Goal: Information Seeking & Learning: Find specific fact

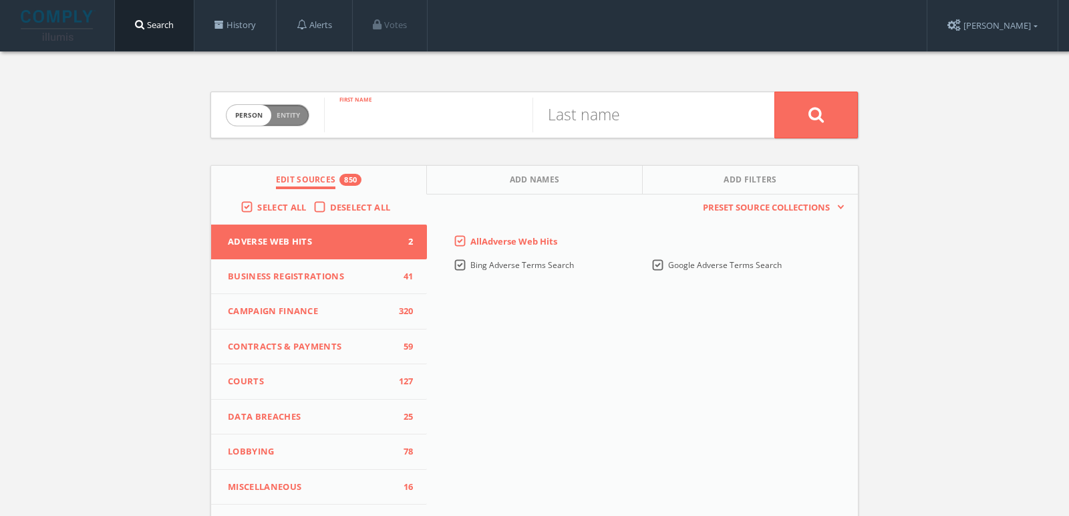
click at [341, 112] on input "text" at bounding box center [428, 115] width 208 height 35
type input "michelle"
type input "sherod"
click at [831, 106] on button at bounding box center [816, 115] width 84 height 47
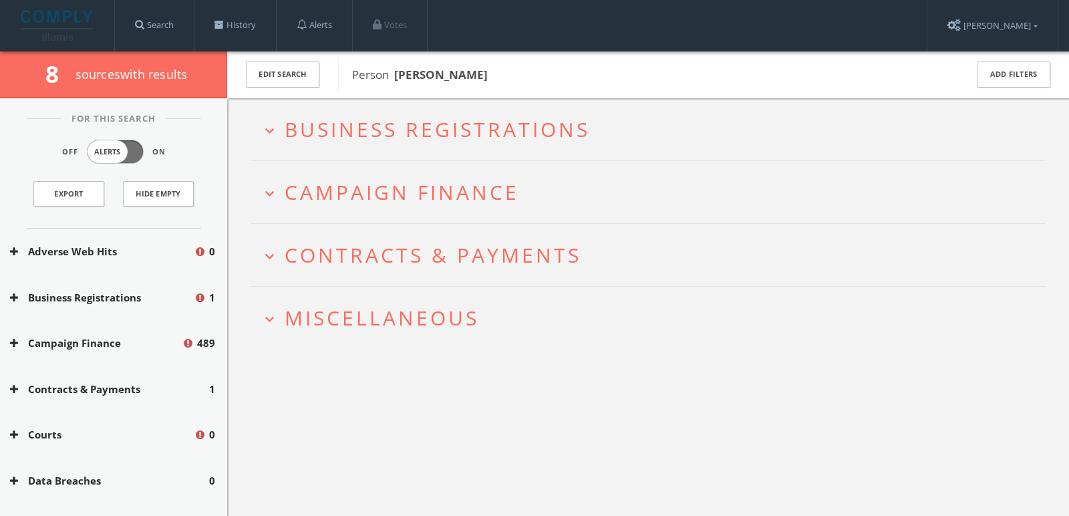
click at [429, 184] on span "Campaign Finance" at bounding box center [402, 191] width 235 height 27
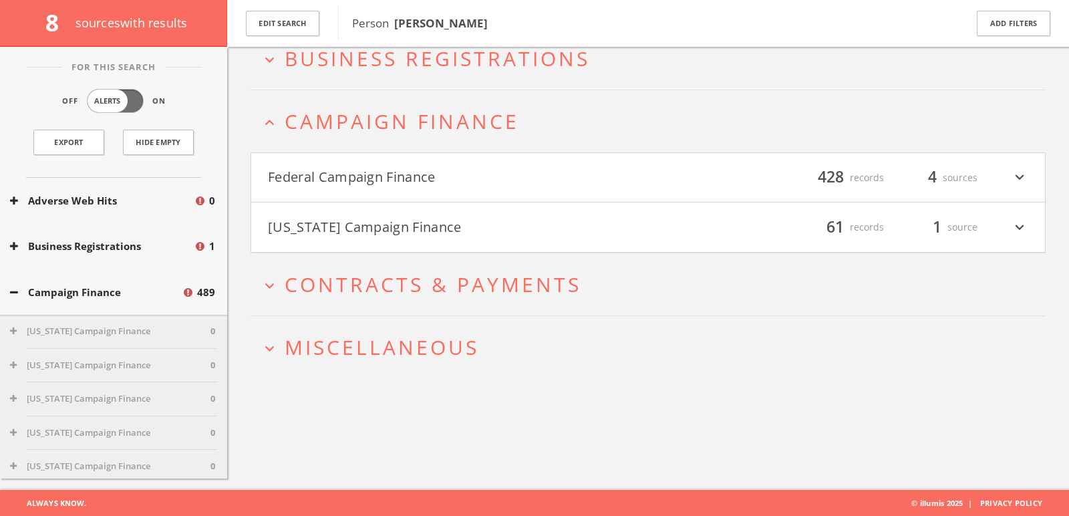
click at [429, 184] on button "Federal Campaign Finance" at bounding box center [458, 177] width 380 height 23
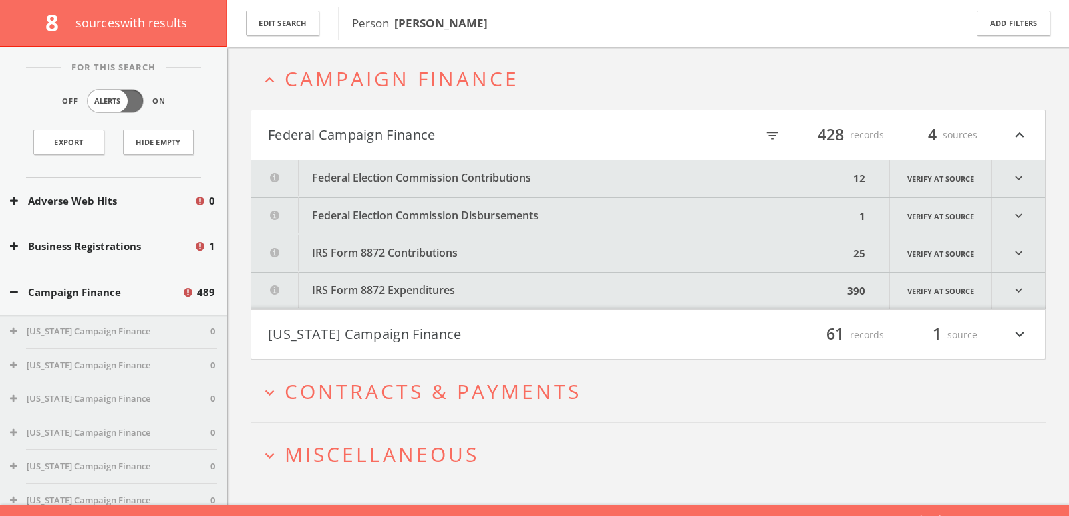
scroll to position [132, 0]
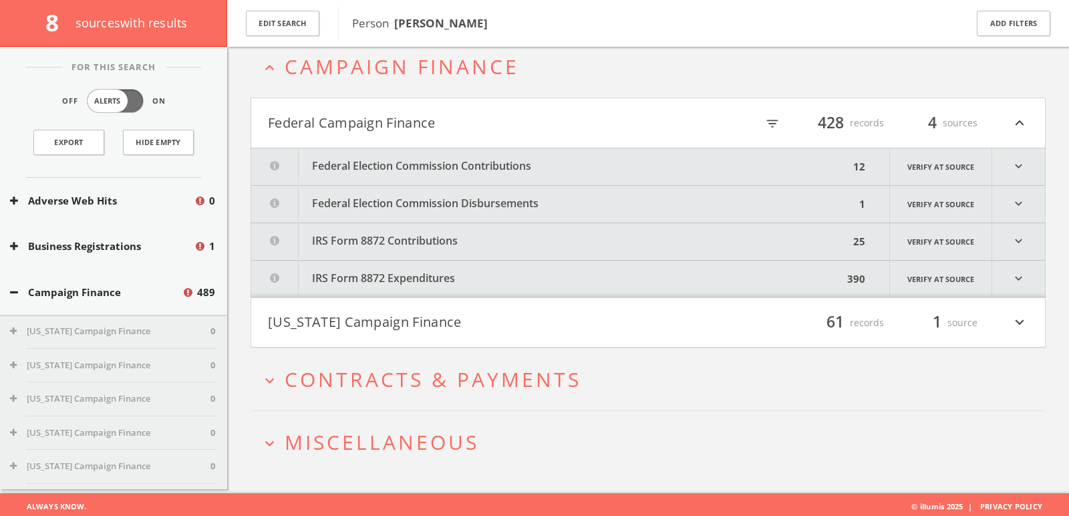
click at [775, 116] on icon "filter_list" at bounding box center [772, 123] width 15 height 15
type input "duke"
click at [491, 446] on button "expand_more Miscellaneous" at bounding box center [653, 442] width 785 height 22
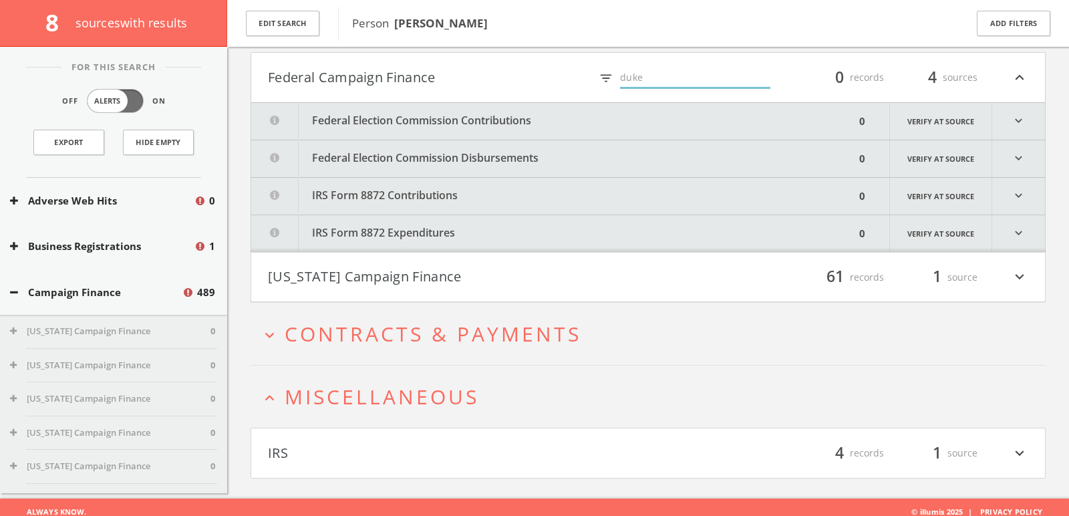
scroll to position [182, 0]
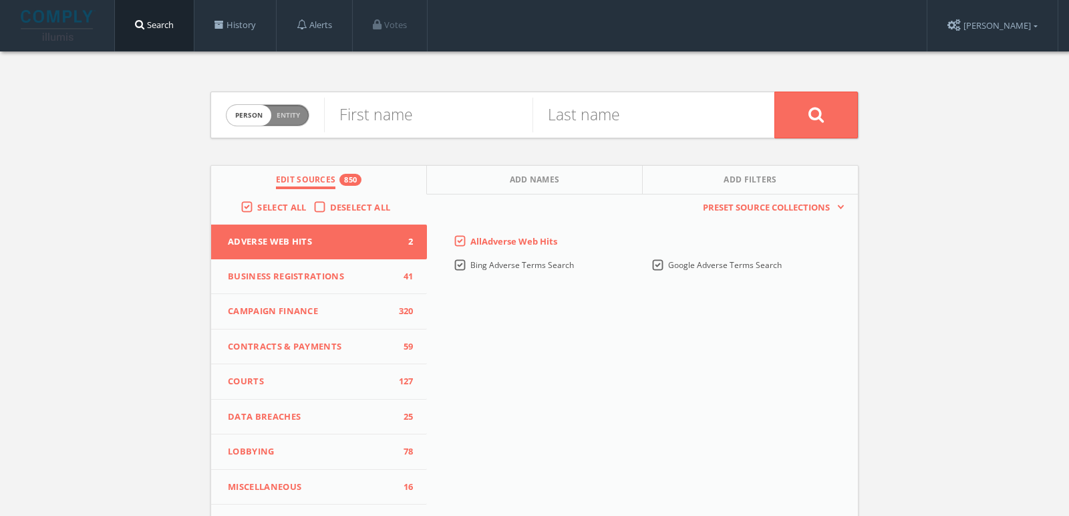
drag, startPoint x: 260, startPoint y: 114, endPoint x: 275, endPoint y: 114, distance: 15.4
click at [260, 114] on span "person" at bounding box center [249, 115] width 45 height 21
checkbox input "true"
click at [387, 111] on input "text" at bounding box center [549, 115] width 450 height 35
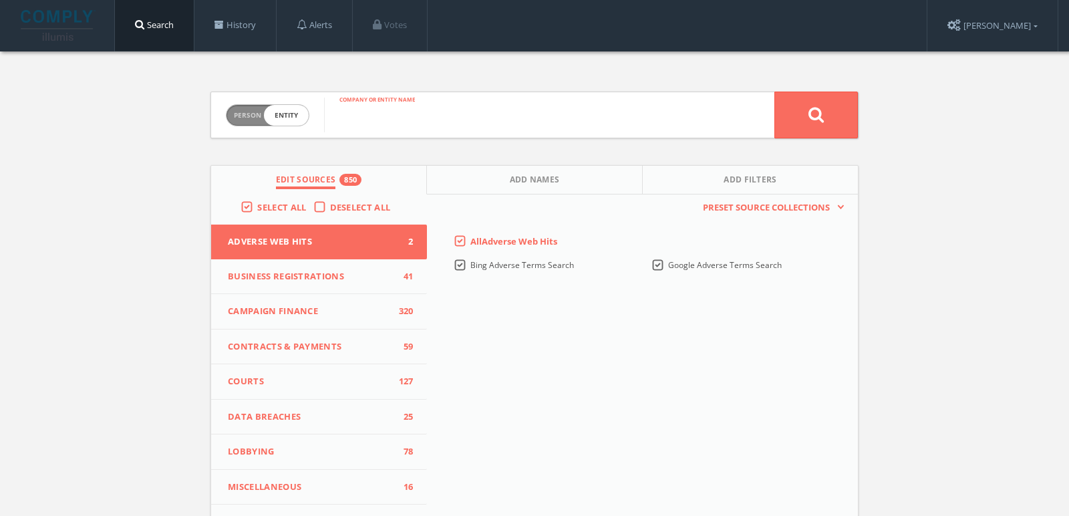
paste input "JJK FAN"
type input "JJK FAN"
click at [774, 92] on button at bounding box center [816, 115] width 84 height 47
click at [361, 120] on input "text" at bounding box center [428, 115] width 208 height 35
type input "kim"
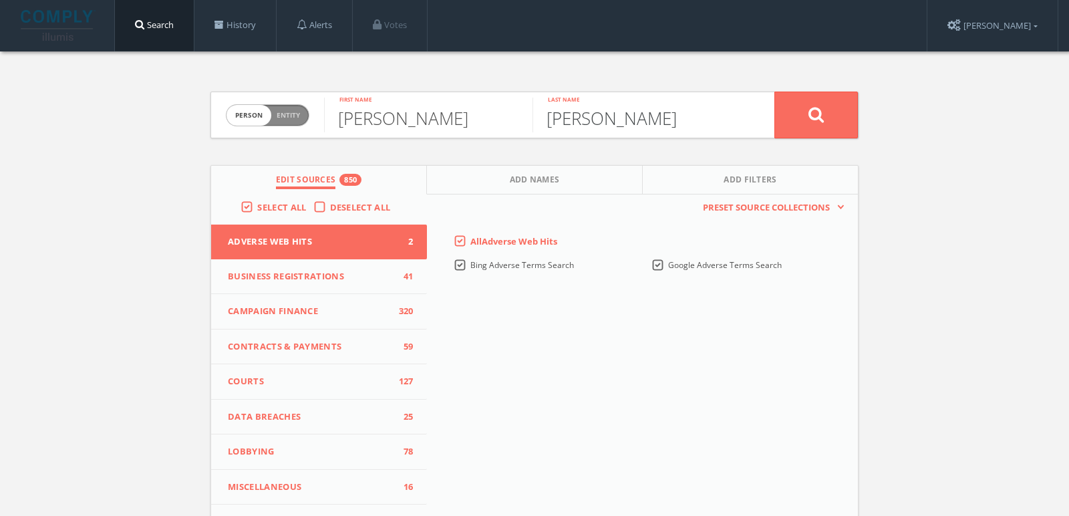
type input "kidwell"
click at [774, 92] on button at bounding box center [816, 115] width 84 height 47
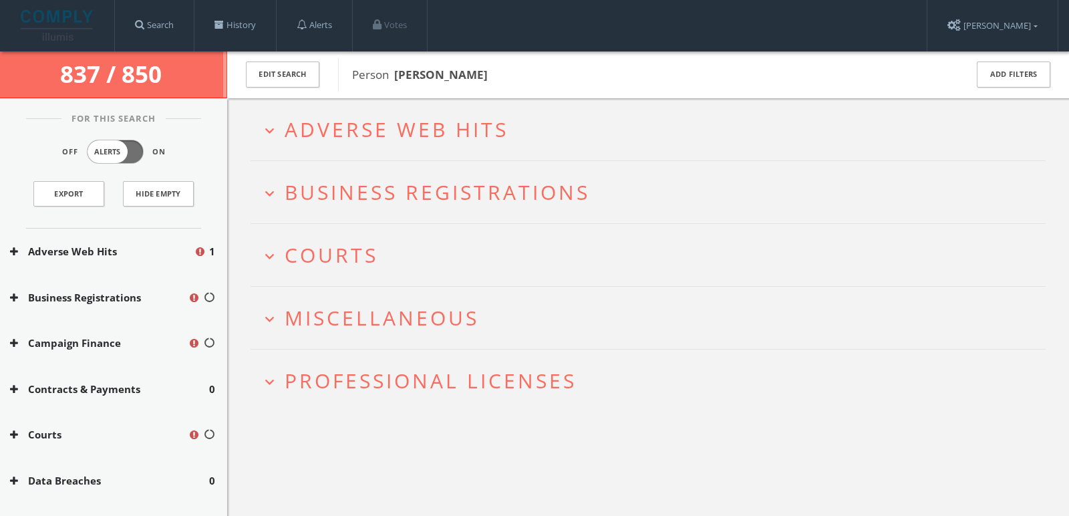
click at [557, 114] on h2 "expand_more Adverse Web Hits" at bounding box center [648, 129] width 795 height 62
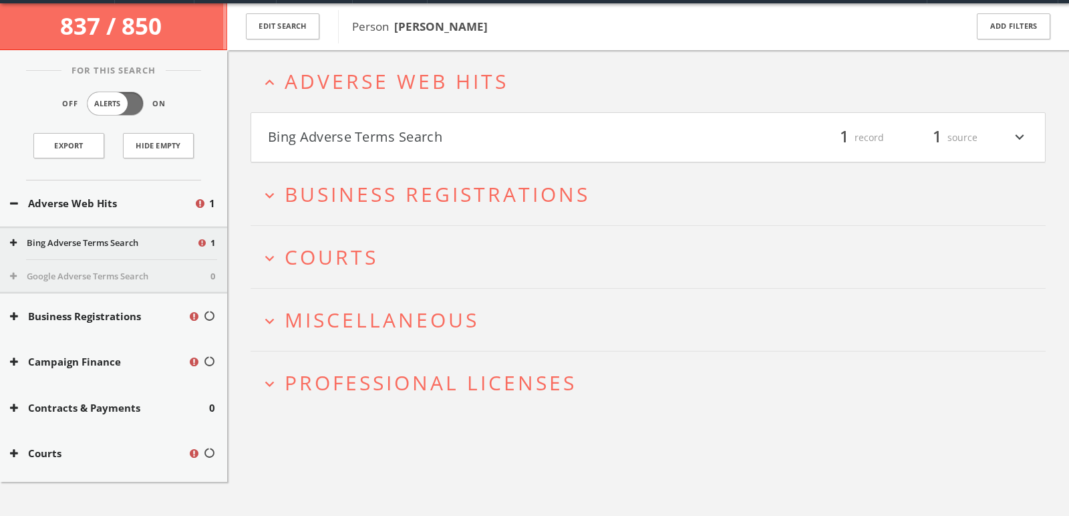
click at [549, 130] on button "Bing Adverse Terms Search" at bounding box center [458, 137] width 380 height 23
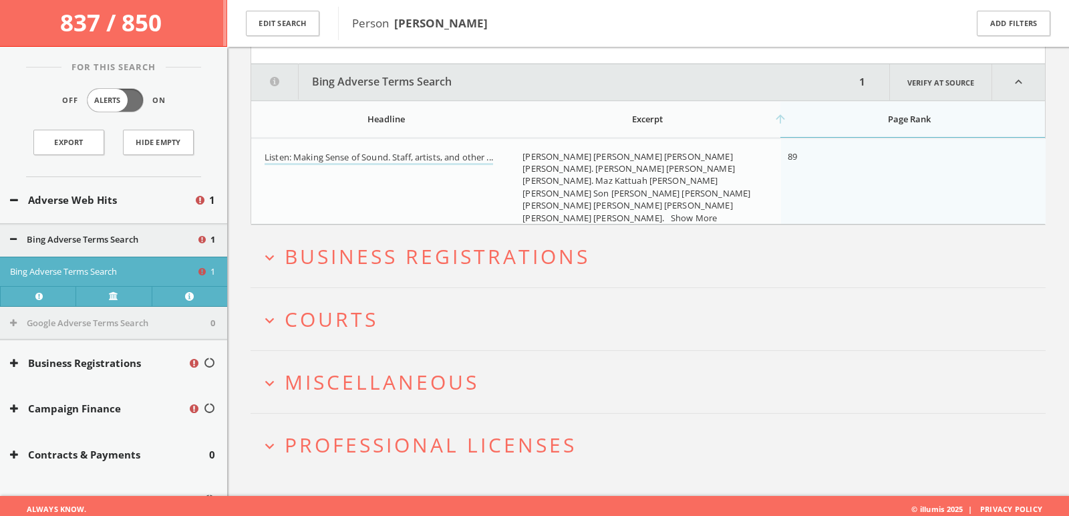
scroll to position [157, 0]
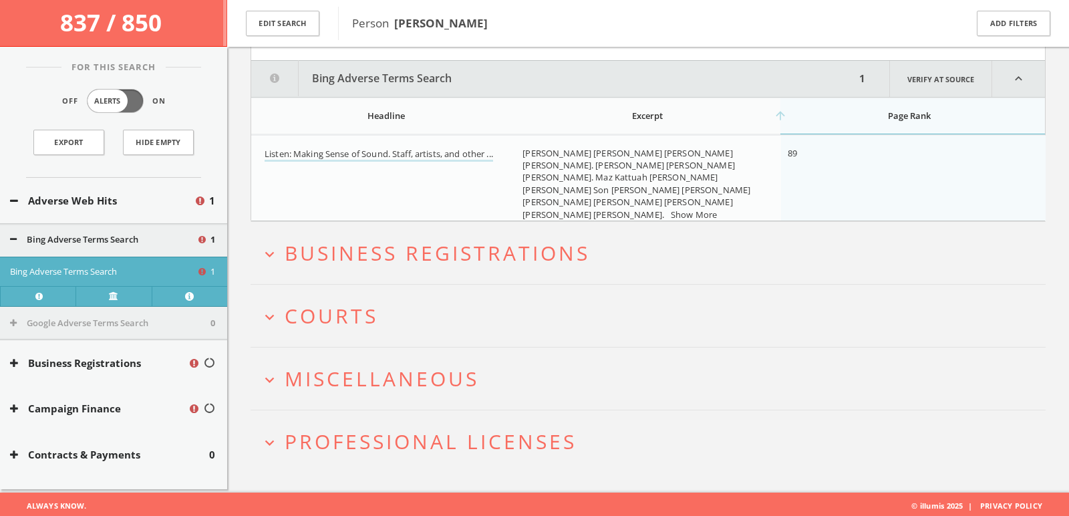
click at [409, 301] on h2 "expand_more Courts" at bounding box center [648, 316] width 795 height 62
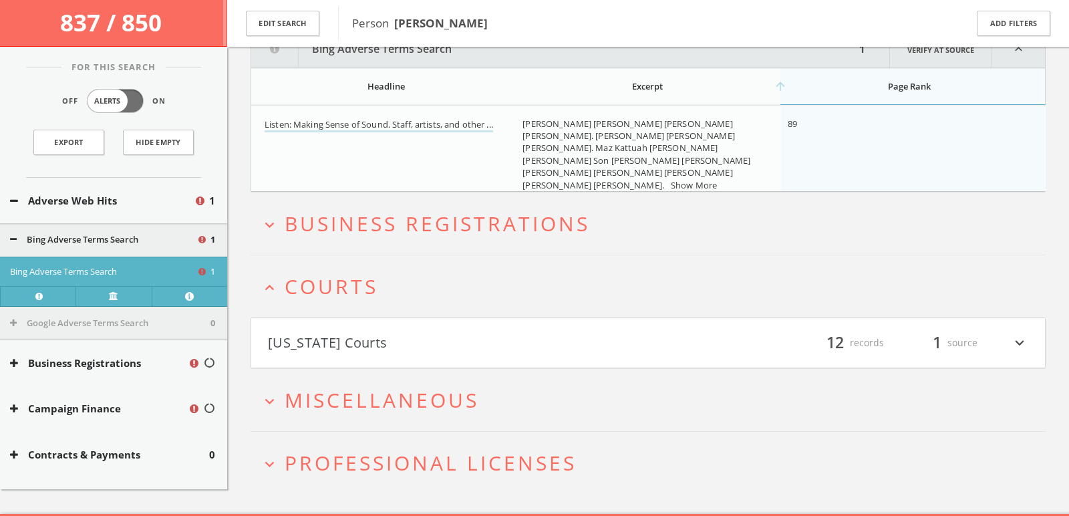
scroll to position [207, 0]
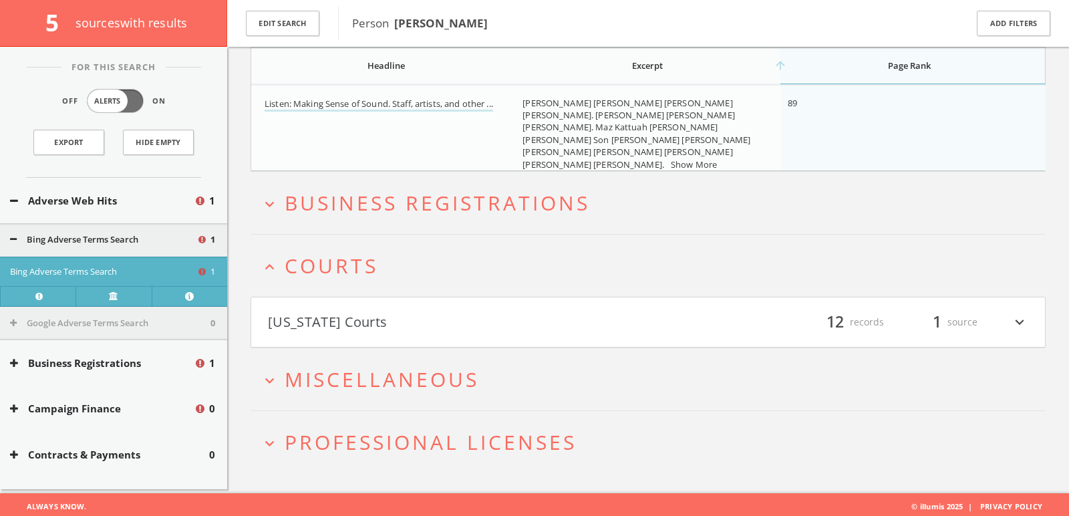
click at [400, 311] on button "Indiana Courts" at bounding box center [458, 322] width 380 height 23
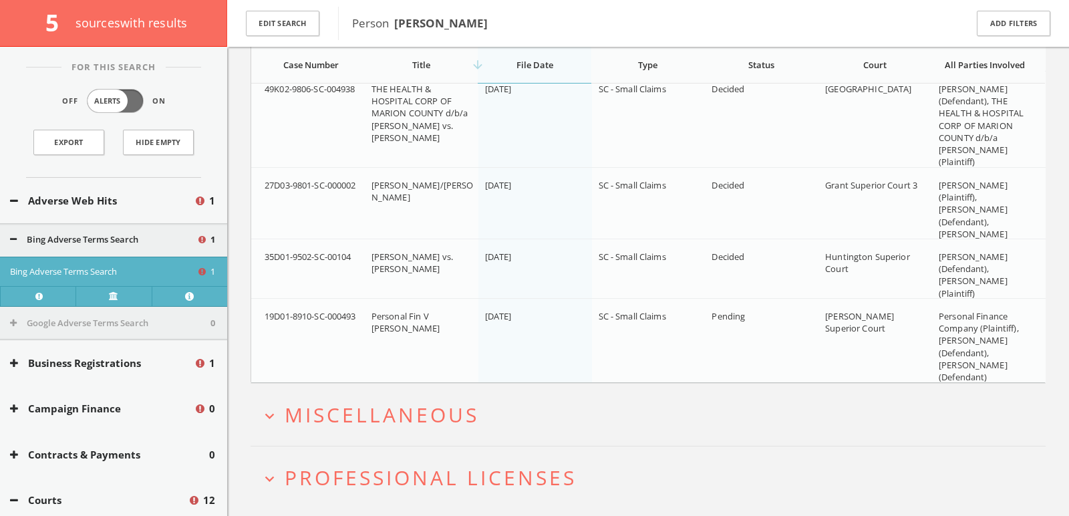
scroll to position [1252, 0]
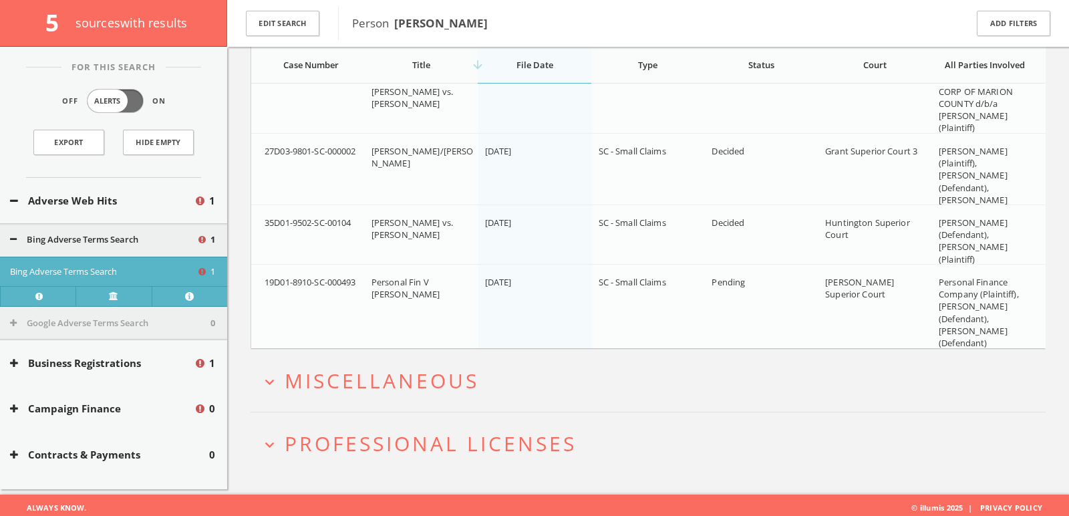
click at [434, 376] on span "Miscellaneous" at bounding box center [382, 380] width 194 height 27
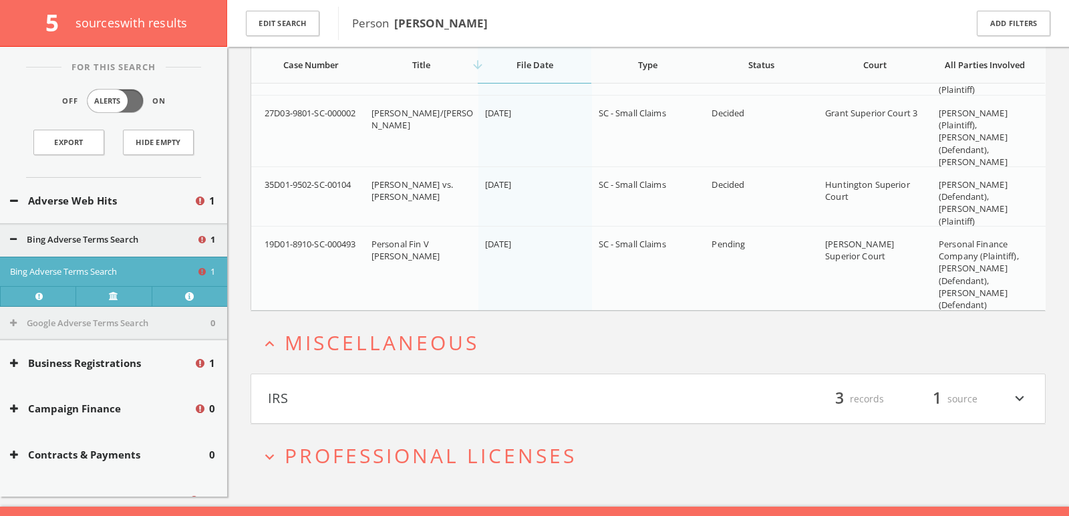
scroll to position [1302, 0]
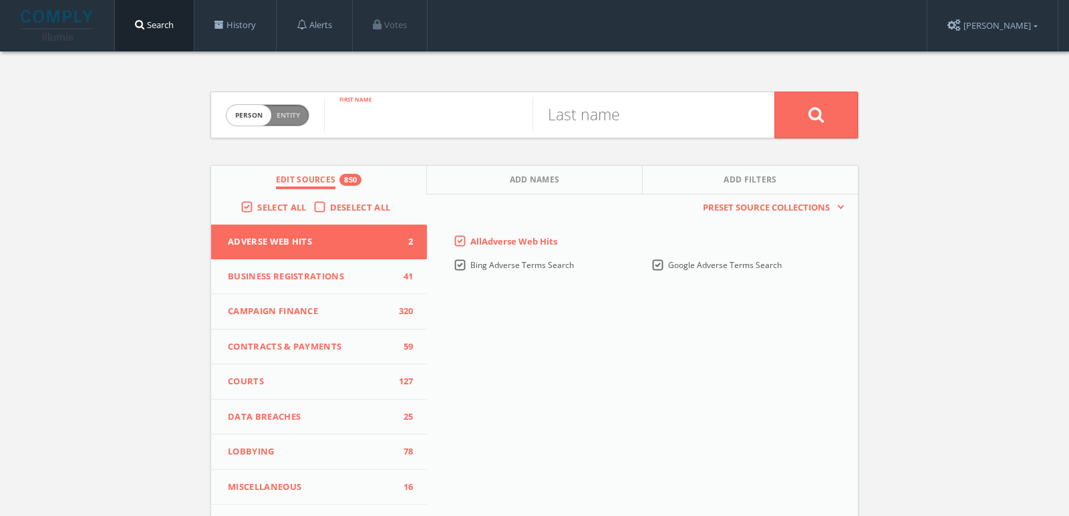
click at [373, 117] on input "text" at bounding box center [428, 115] width 208 height 35
type input "Amy"
type input "Funk"
click at [774, 92] on button at bounding box center [816, 115] width 84 height 47
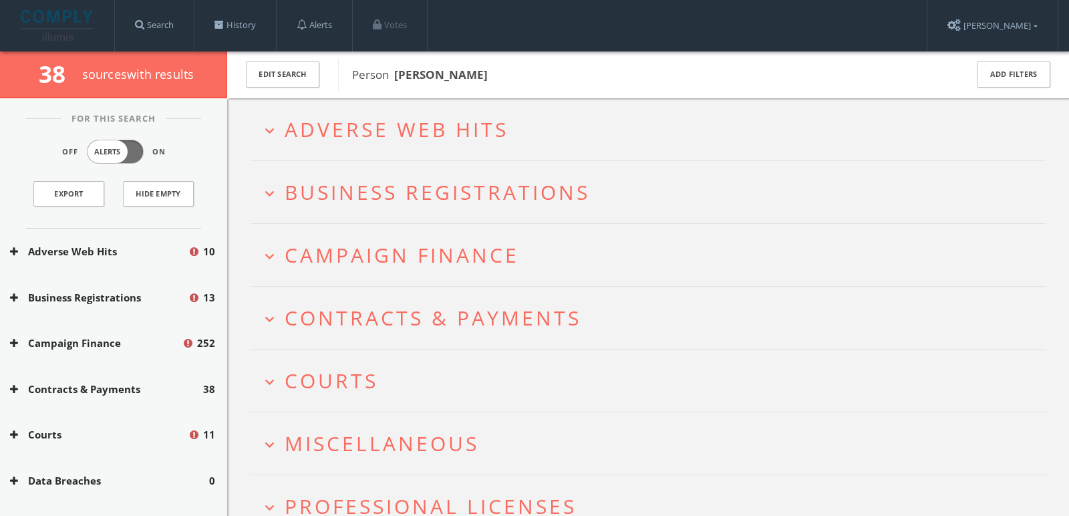
click at [453, 136] on span "Adverse Web Hits" at bounding box center [397, 129] width 224 height 27
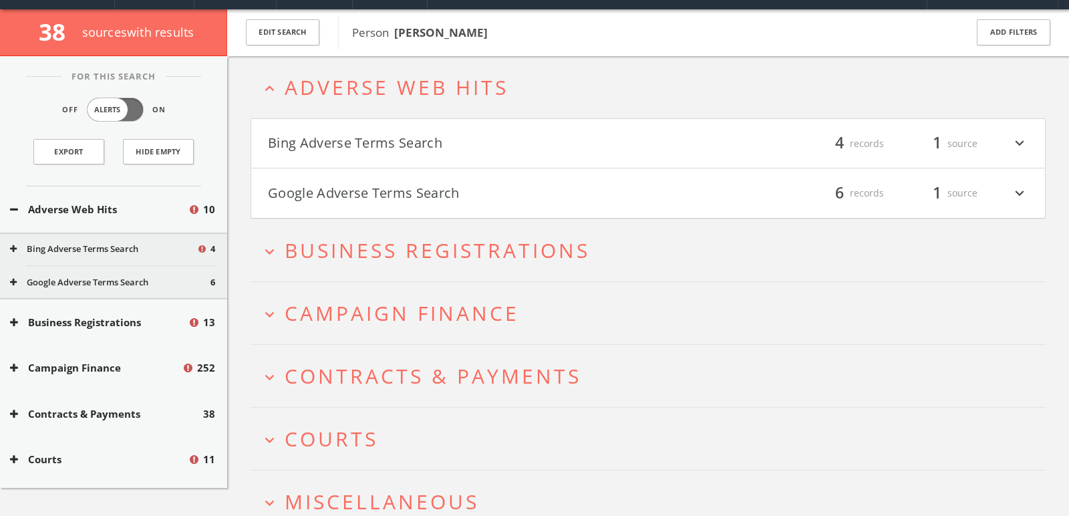
click at [453, 136] on button "Bing Adverse Terms Search" at bounding box center [458, 143] width 380 height 23
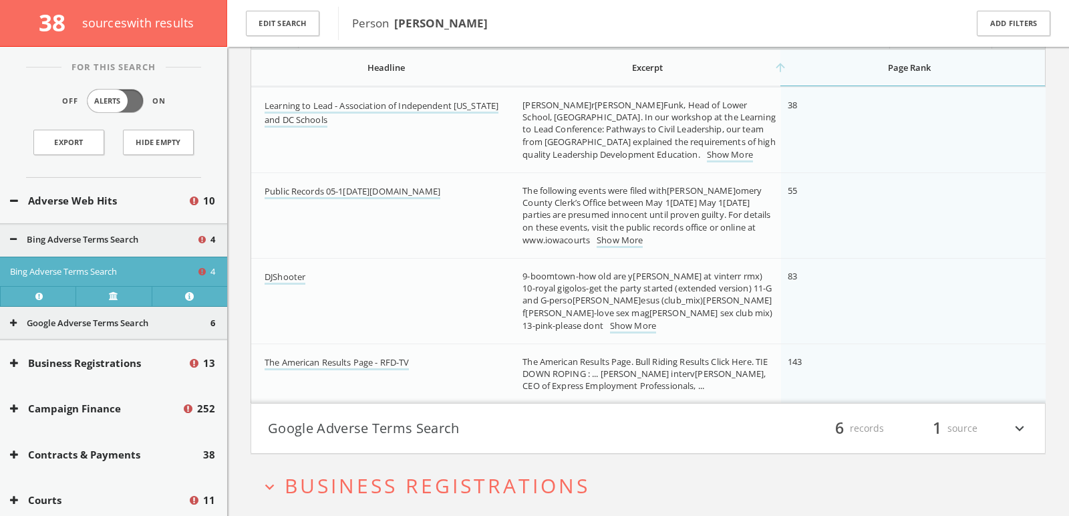
scroll to position [214, 0]
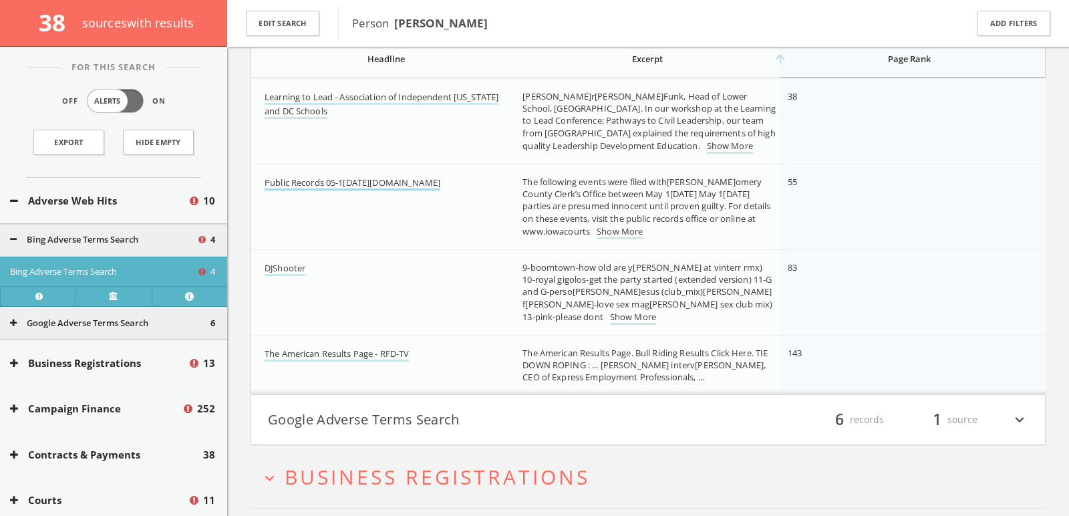
click at [409, 179] on link "Public Records 05-12-16 | Redoakexpress.com" at bounding box center [353, 183] width 176 height 14
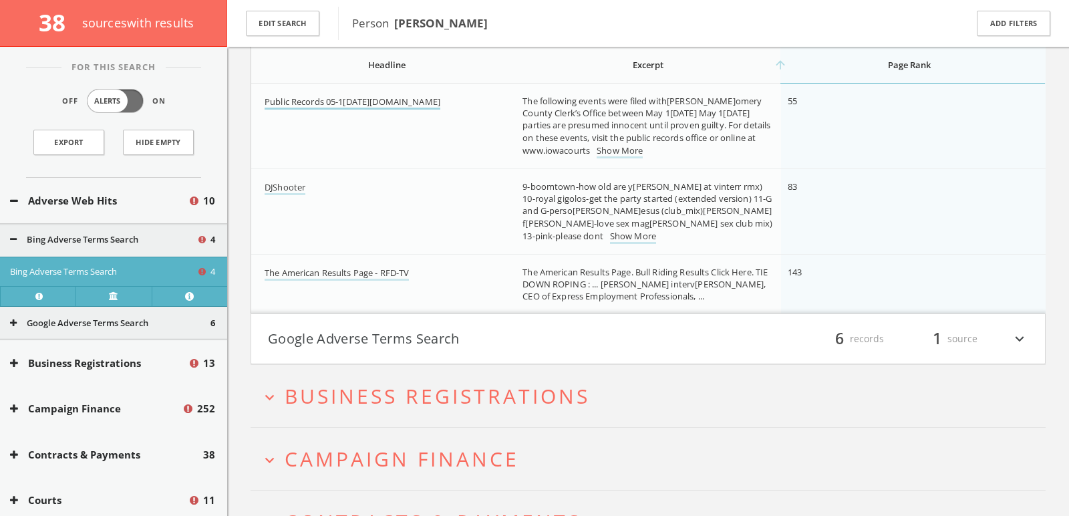
scroll to position [299, 0]
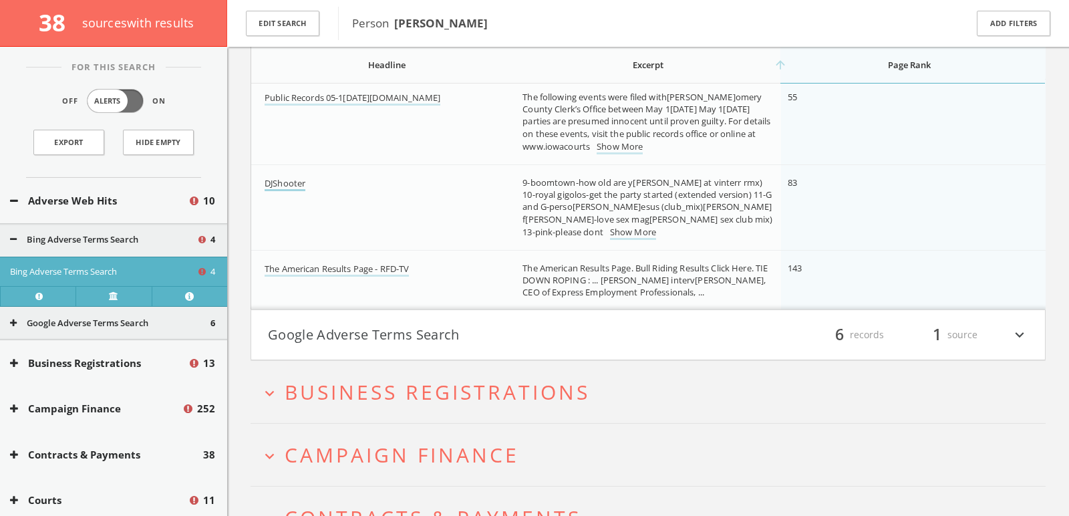
click at [285, 183] on link "DJShooter" at bounding box center [285, 184] width 41 height 14
click at [361, 332] on button "Google Adverse Terms Search" at bounding box center [458, 334] width 380 height 23
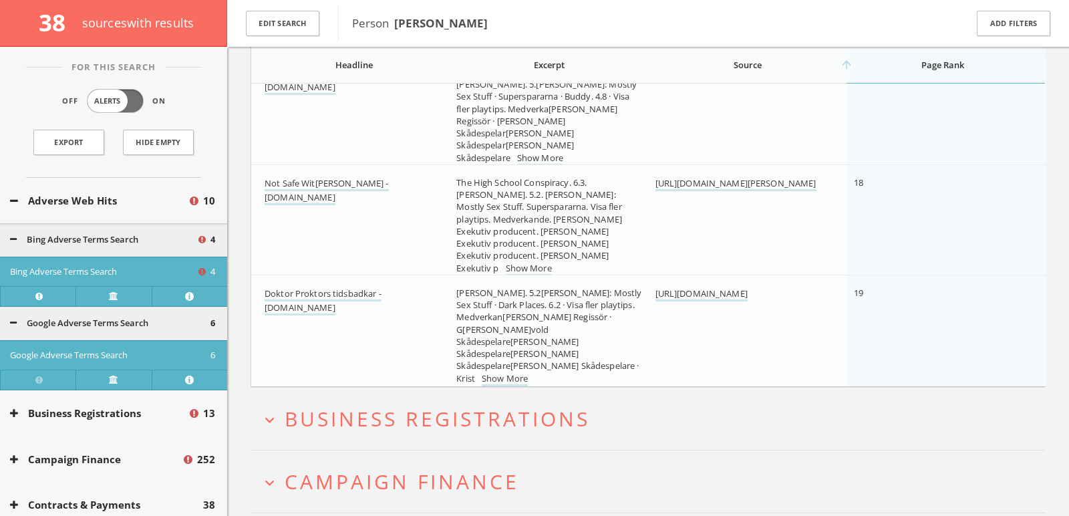
scroll to position [897, 0]
click at [357, 174] on link "Not Safe With Nikki Glaser - www.tv.nu" at bounding box center [327, 188] width 124 height 28
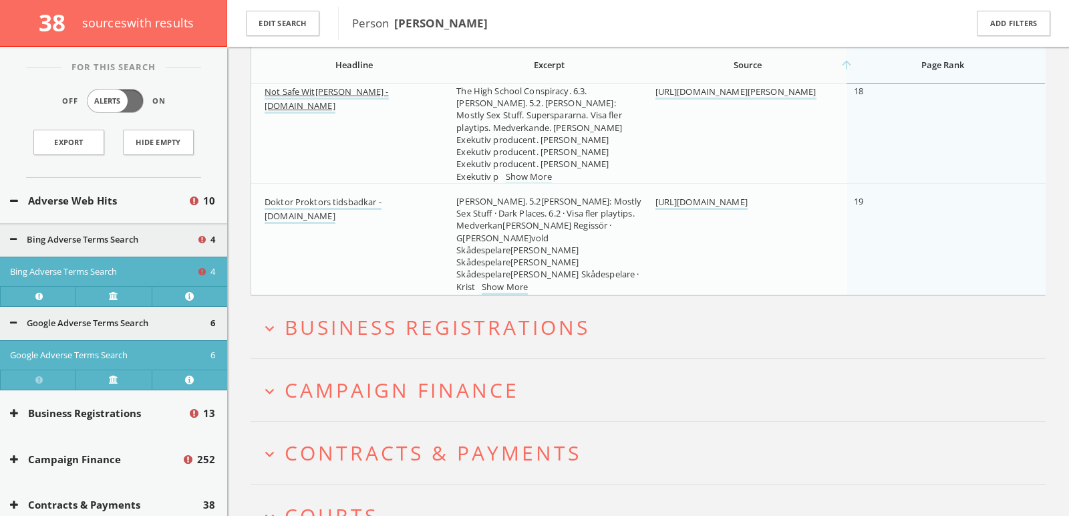
scroll to position [992, 0]
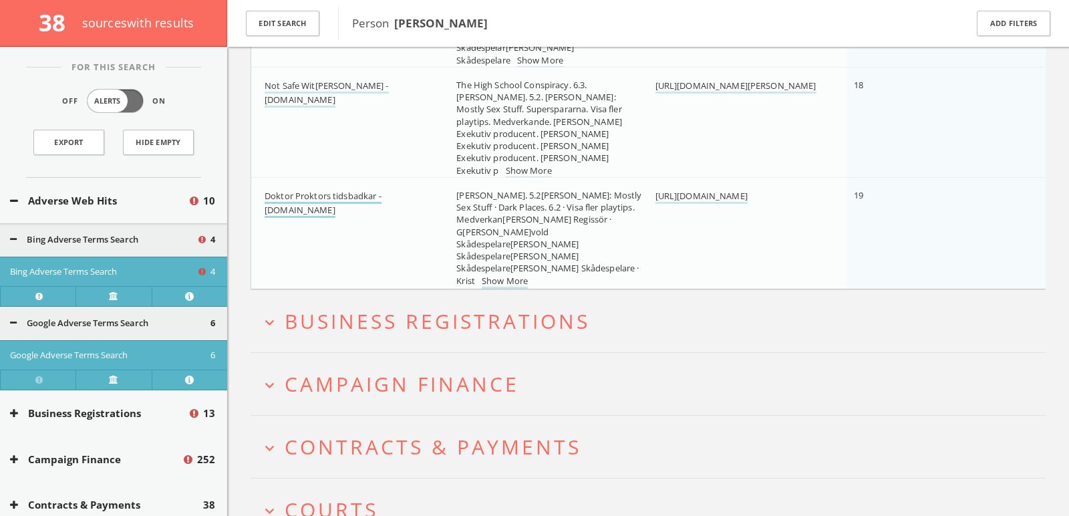
click at [366, 191] on link "Doktor Proktors tidsbadkar - www.tv.nu" at bounding box center [323, 204] width 117 height 28
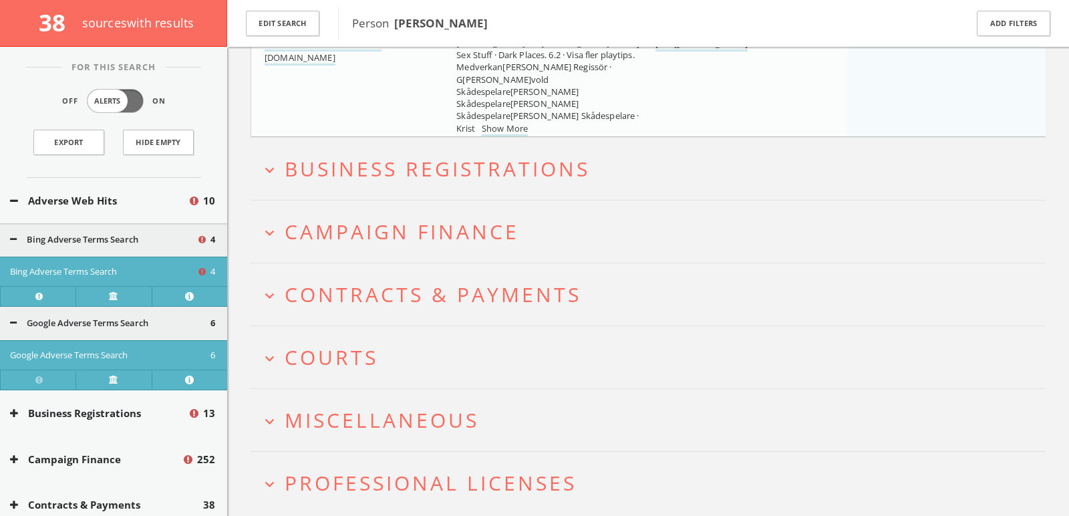
click at [370, 229] on span "Campaign Finance" at bounding box center [402, 231] width 235 height 27
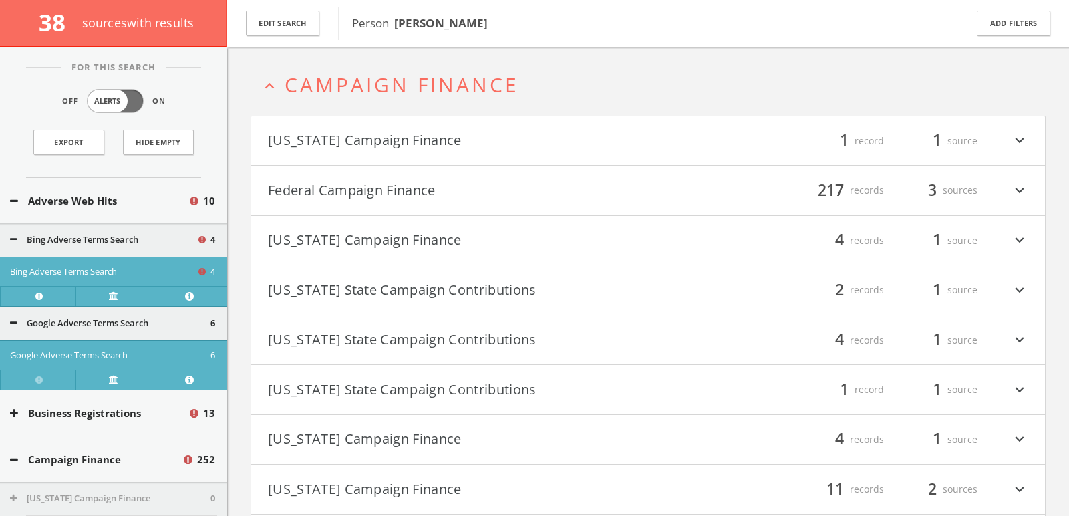
scroll to position [1294, 0]
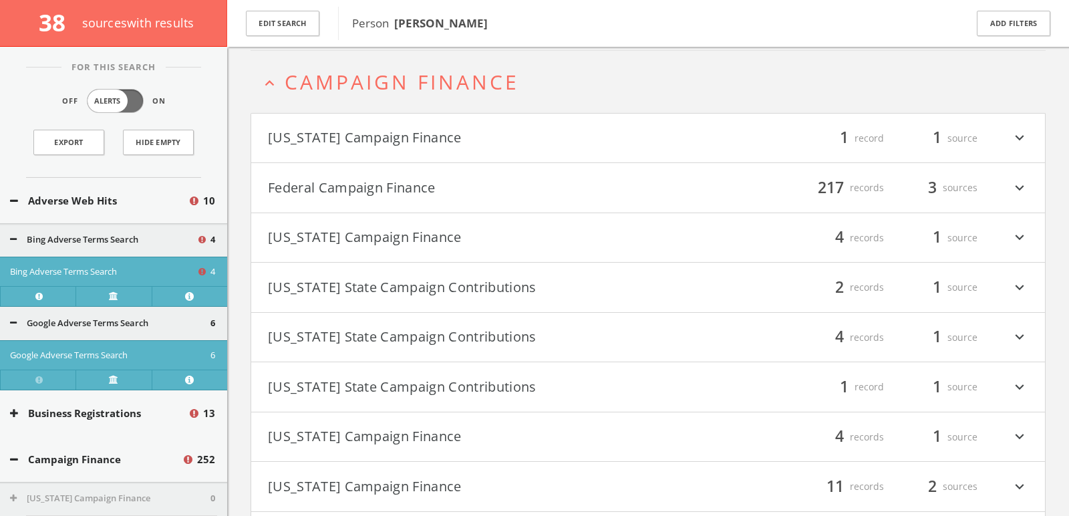
click at [410, 181] on button "Federal Campaign Finance" at bounding box center [458, 187] width 380 height 23
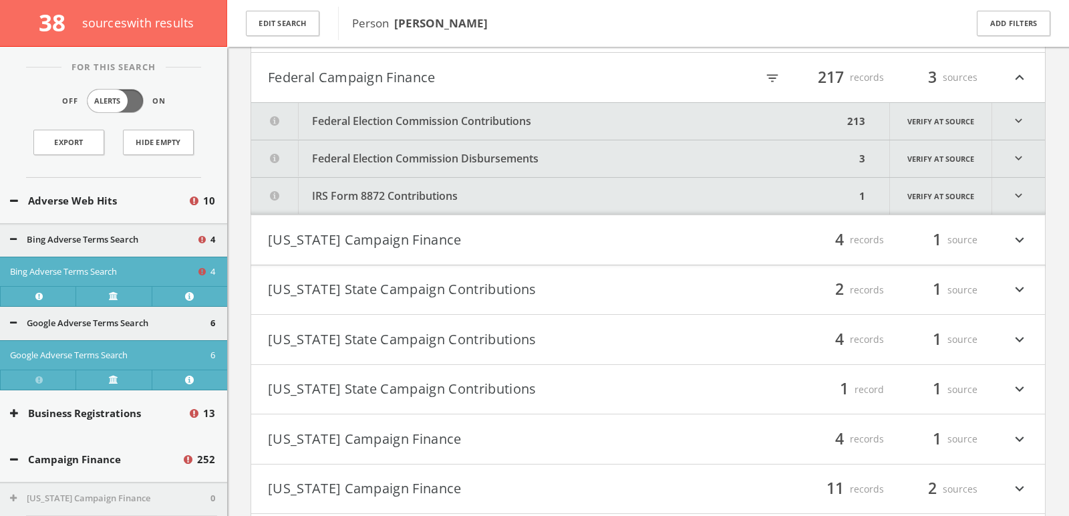
scroll to position [1405, 0]
click at [774, 74] on icon "filter_list" at bounding box center [772, 76] width 15 height 15
type input "duke"
click at [565, 74] on button "Federal Campaign Finance" at bounding box center [429, 76] width 322 height 23
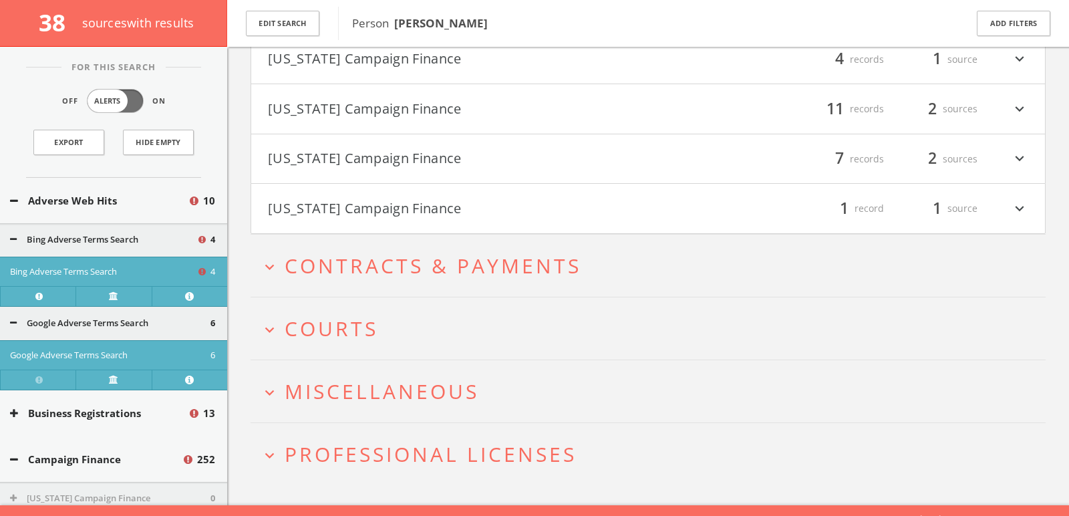
scroll to position [1679, 0]
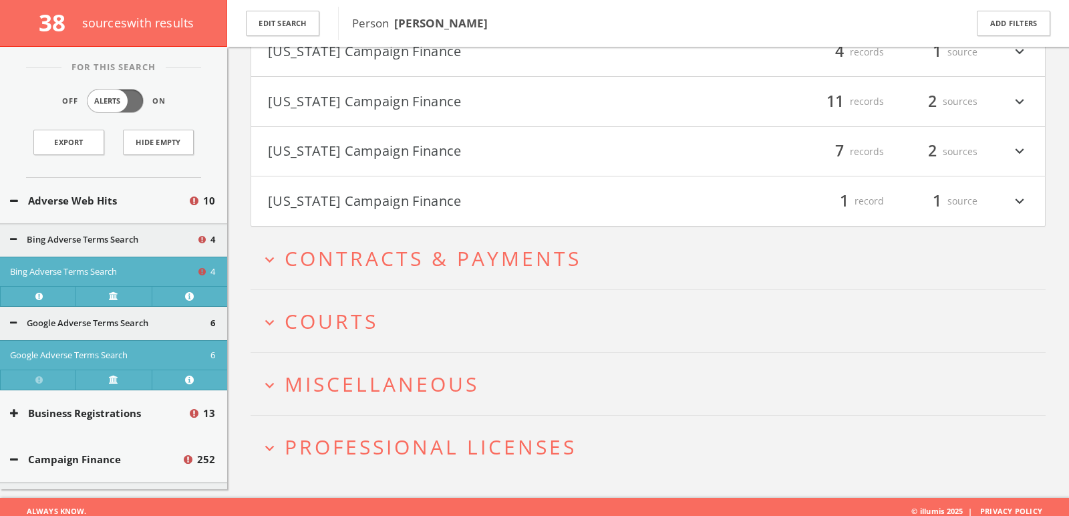
click at [367, 315] on span "Courts" at bounding box center [332, 320] width 94 height 27
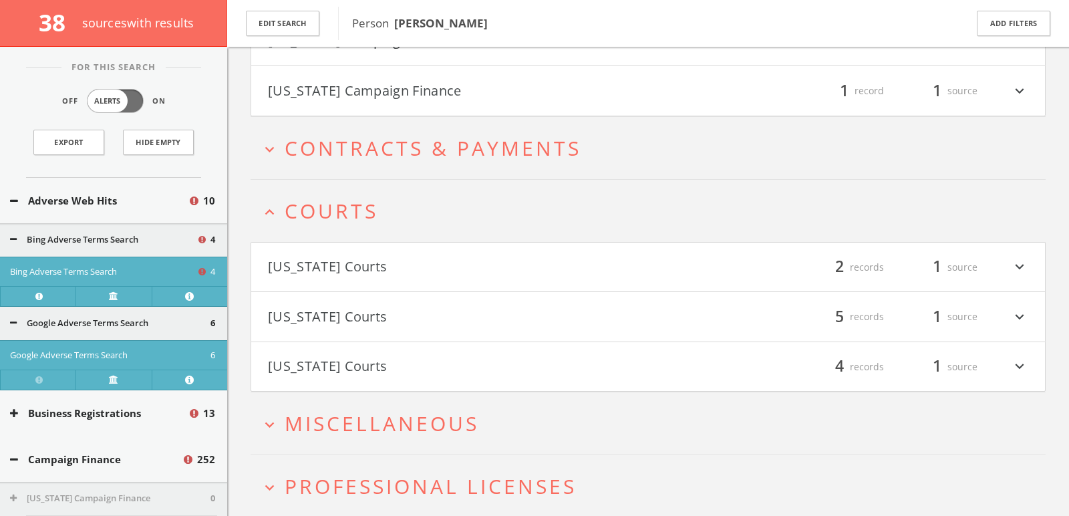
scroll to position [1828, 0]
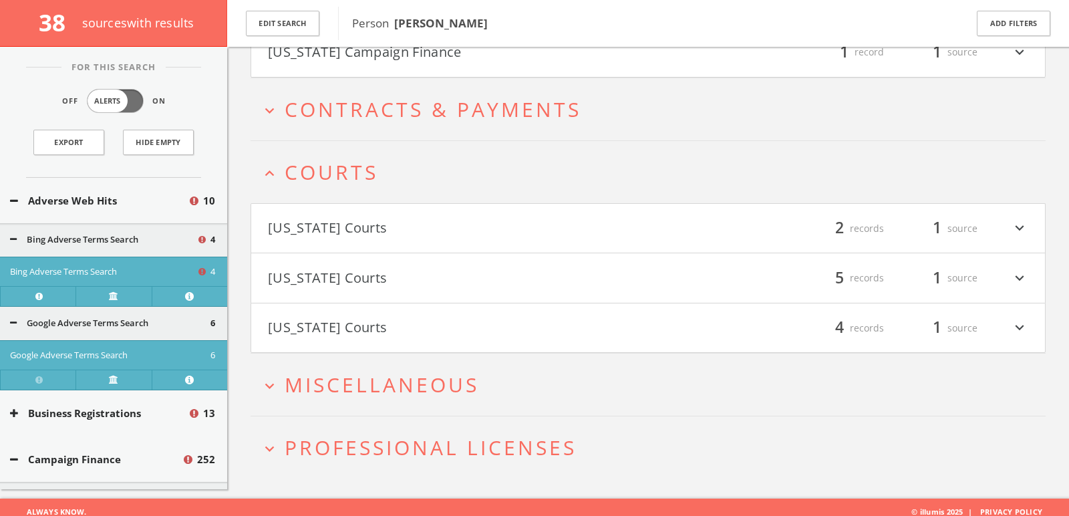
click at [704, 230] on div "filter_list 2 records 1 source expand_more" at bounding box center [838, 228] width 380 height 23
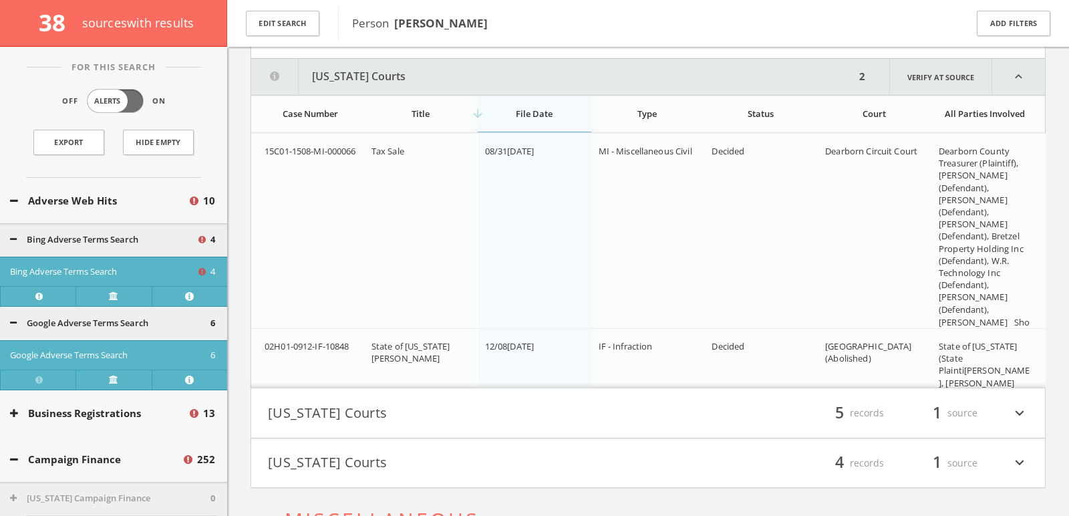
scroll to position [2026, 0]
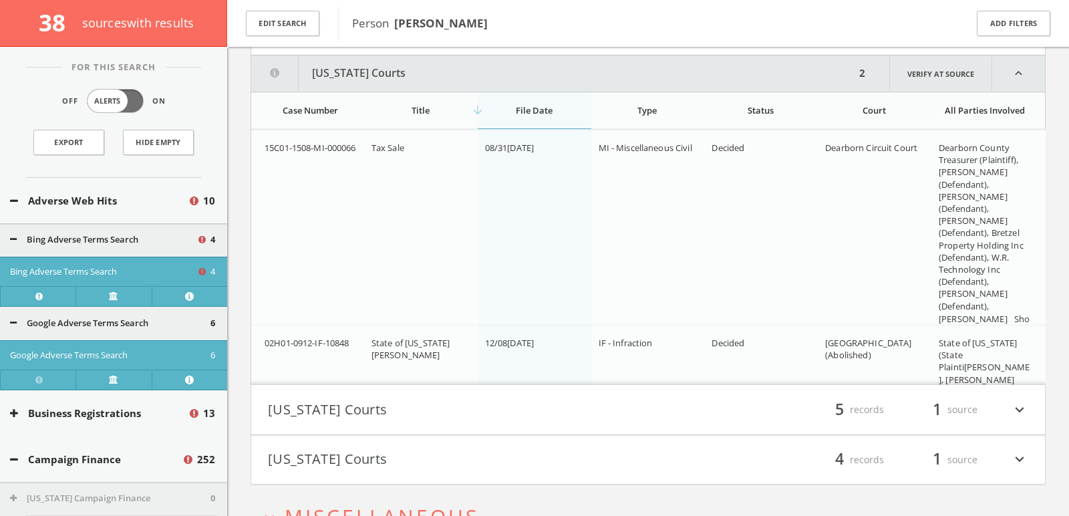
click at [1010, 313] on link "Show More" at bounding box center [984, 327] width 91 height 28
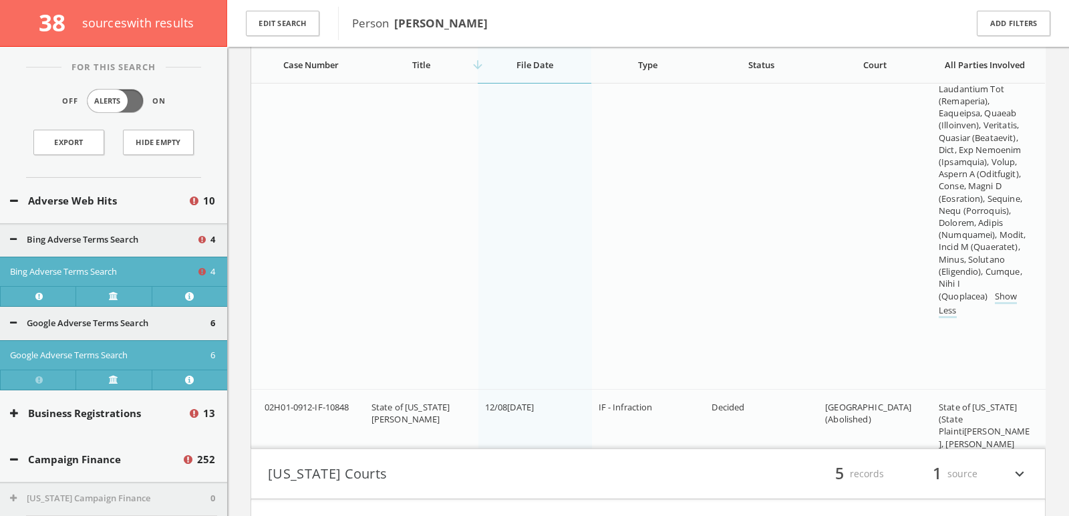
scroll to position [4444, 0]
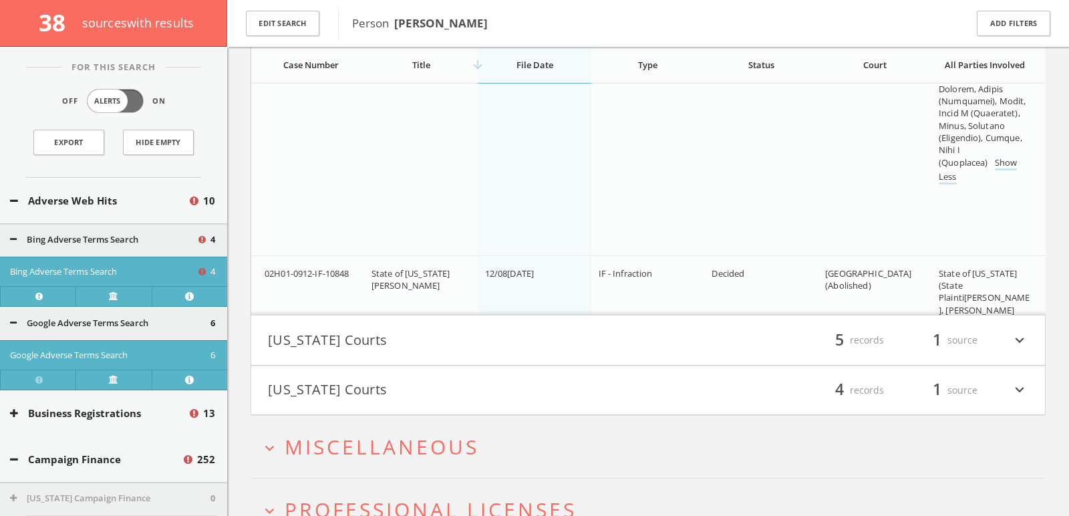
click at [505, 392] on button "Wisconsin Courts" at bounding box center [458, 390] width 380 height 23
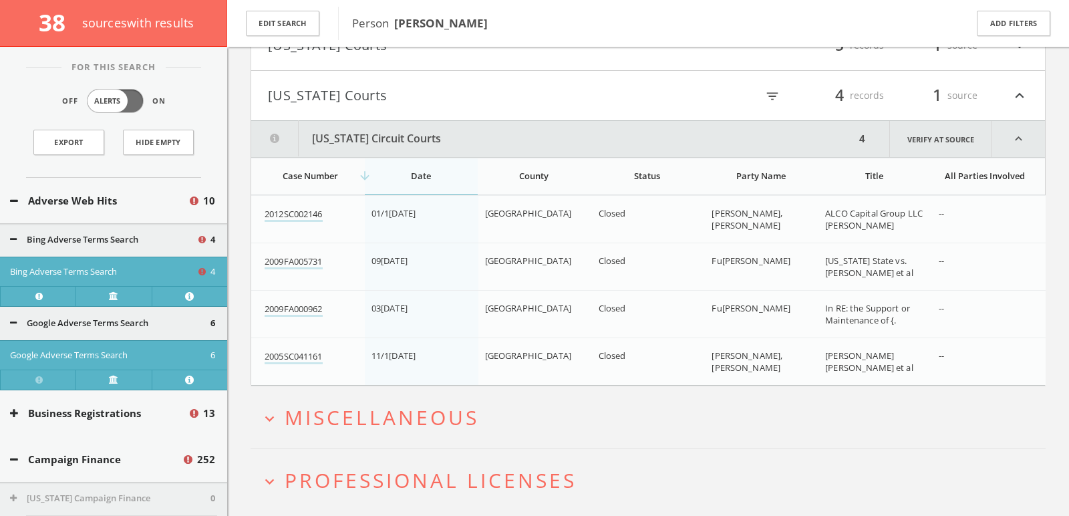
scroll to position [4868, 0]
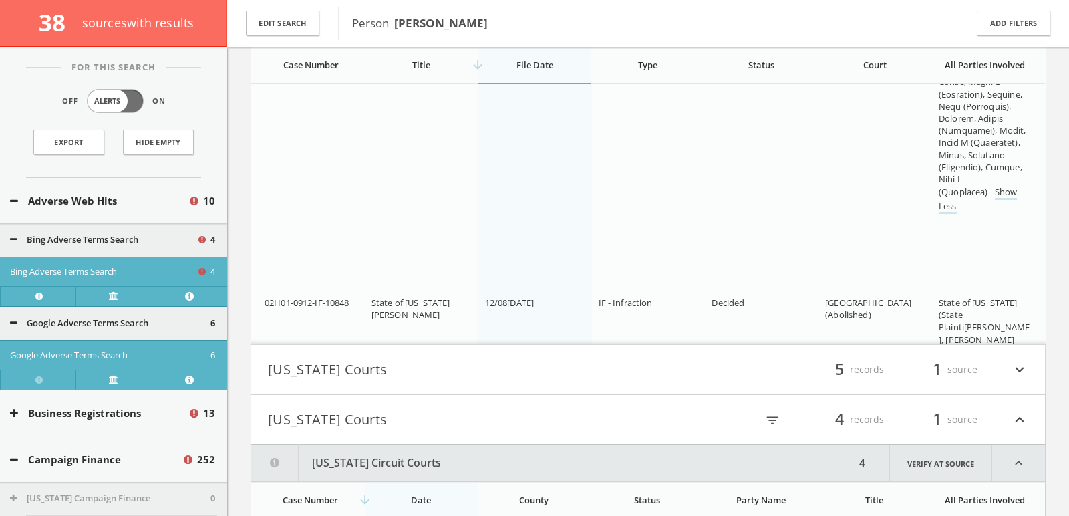
click at [674, 362] on div "filter_list 5 records 1 source expand_more" at bounding box center [838, 369] width 380 height 23
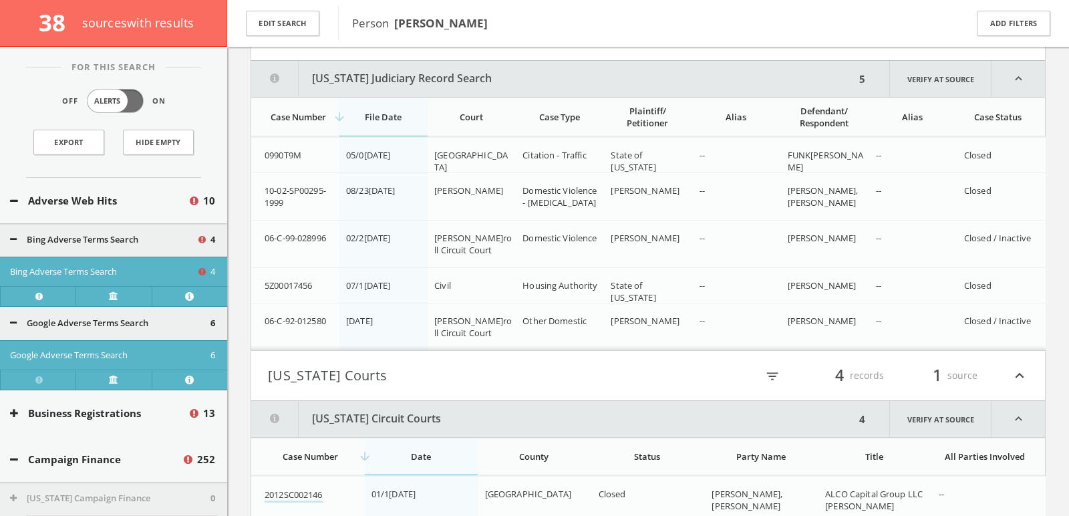
scroll to position [4851, 0]
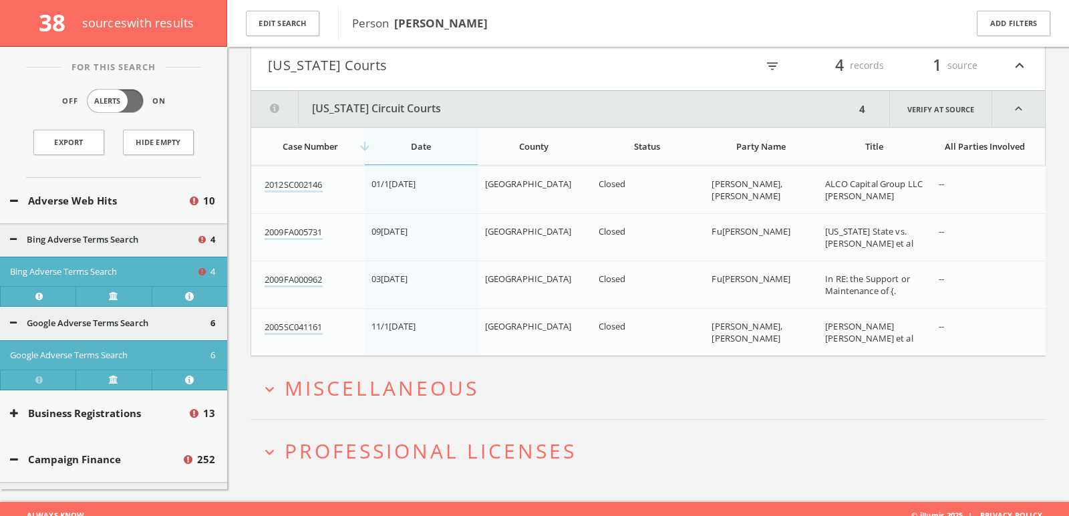
click at [498, 377] on button "expand_more Miscellaneous" at bounding box center [653, 388] width 785 height 22
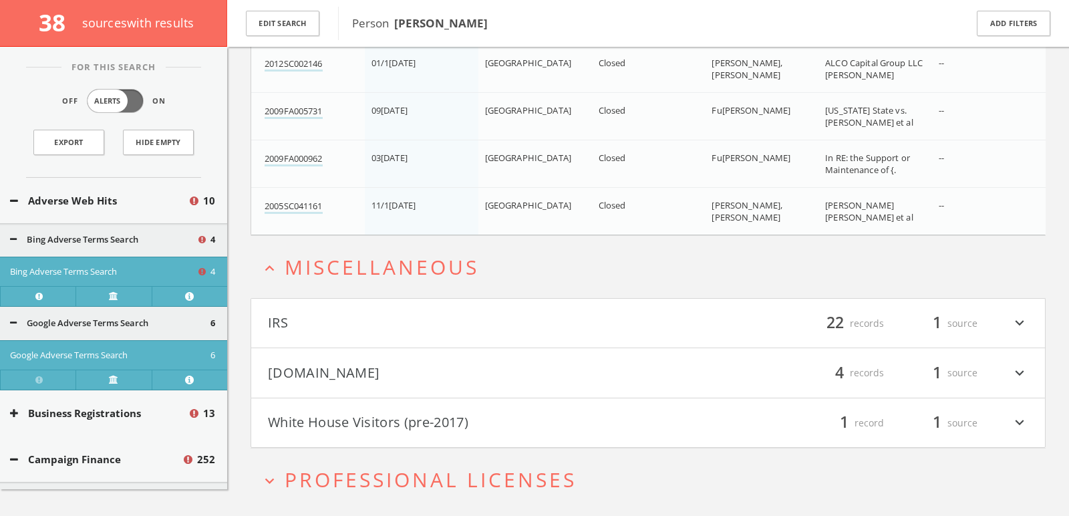
scroll to position [5306, 0]
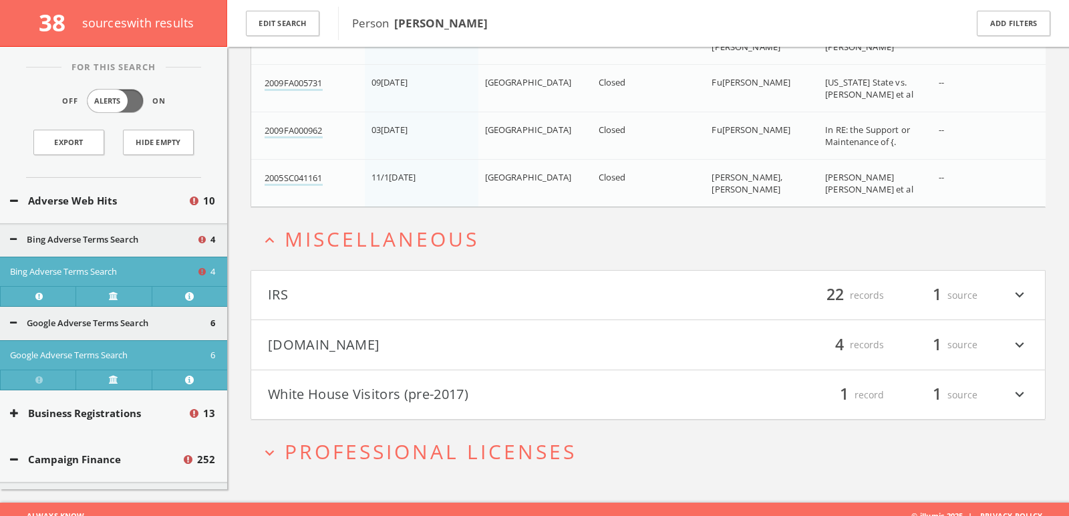
click at [457, 351] on h4 "Mugshots.com filter_list 4 records 1 source expand_more" at bounding box center [648, 344] width 794 height 49
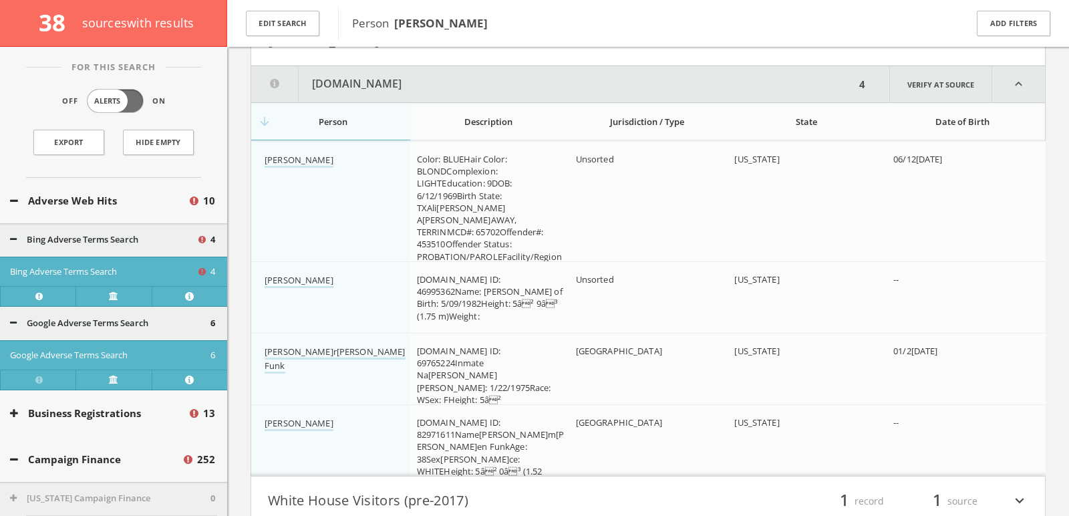
scroll to position [5616, 0]
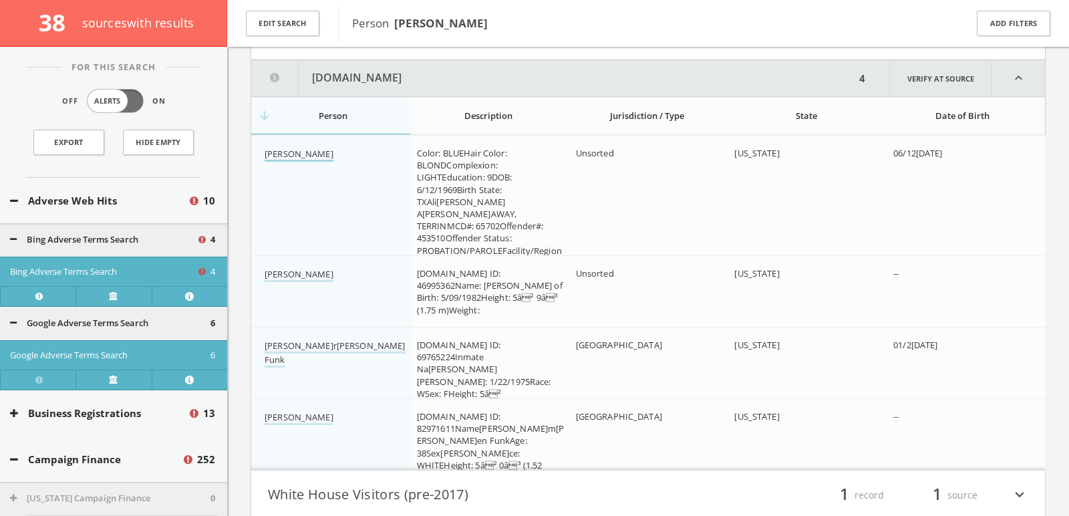
click at [328, 148] on link "Talana Rene Block" at bounding box center [299, 155] width 69 height 14
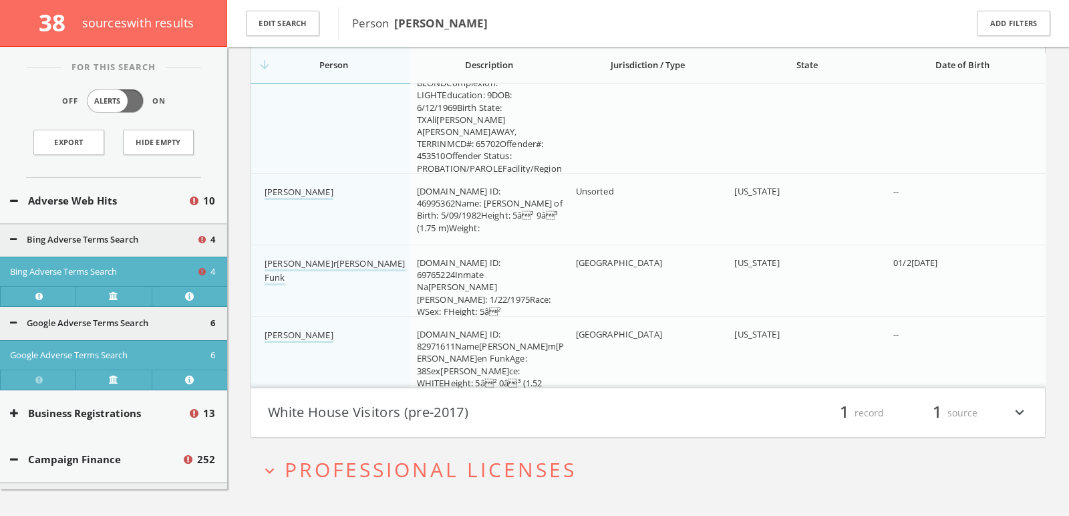
scroll to position [5715, 0]
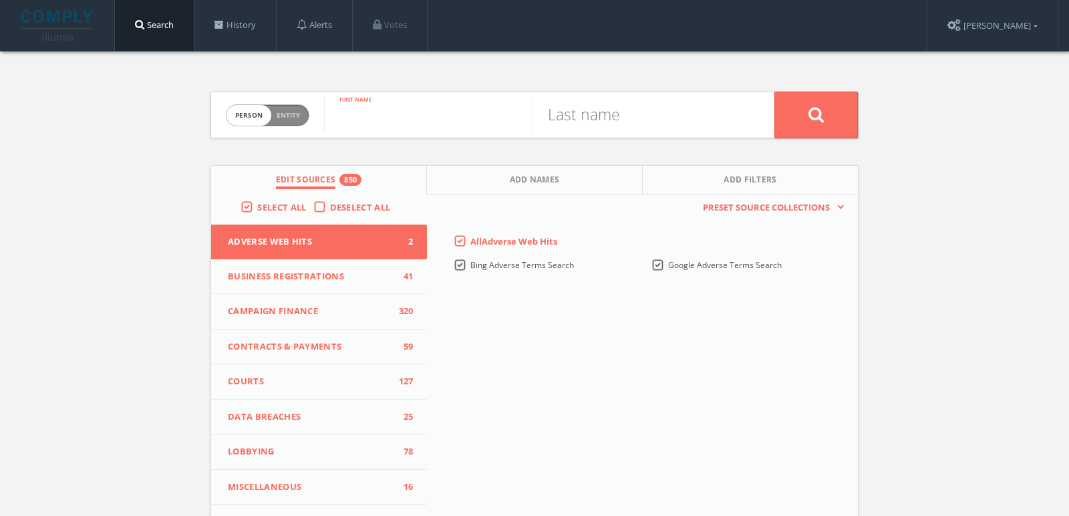
click at [370, 112] on input "text" at bounding box center [428, 115] width 208 height 35
paste input "[PERSON_NAME]"
click at [414, 112] on input "[PERSON_NAME]" at bounding box center [428, 115] width 208 height 35
type input "[PERSON_NAME]"
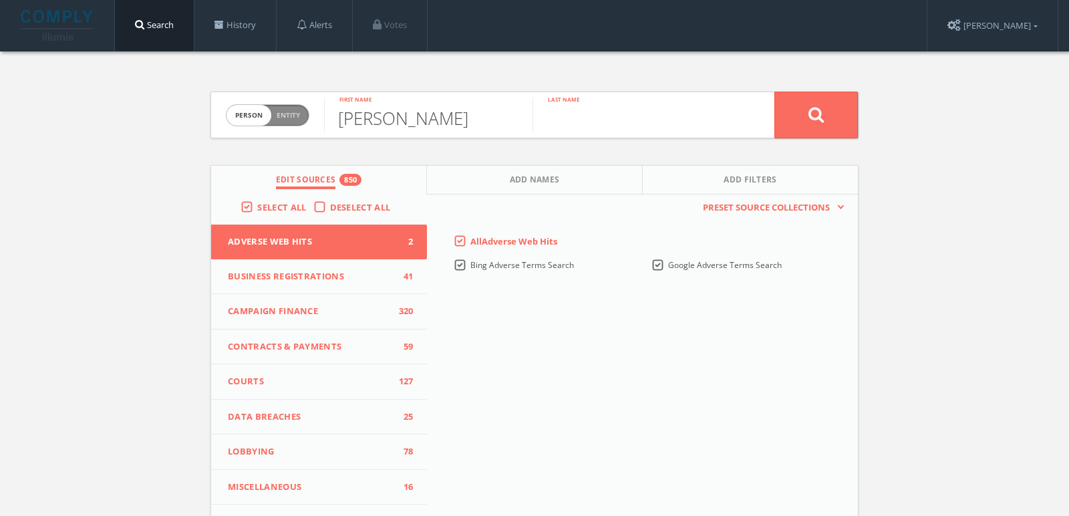
click at [609, 116] on input "text" at bounding box center [637, 115] width 208 height 35
paste input "[PERSON_NAME]"
type input "[PERSON_NAME]"
click at [774, 92] on button at bounding box center [816, 115] width 84 height 47
